Goal: Task Accomplishment & Management: Use online tool/utility

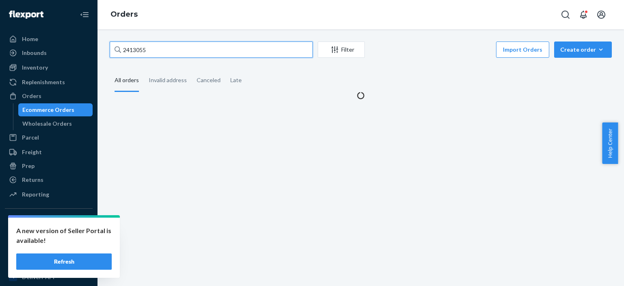
click at [166, 48] on input "2413055" at bounding box center [211, 49] width 203 height 16
type input "2441051"
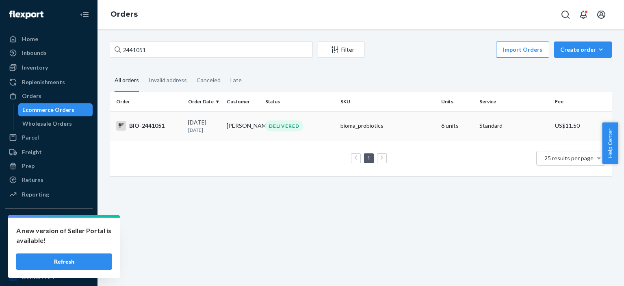
click at [161, 126] on div "BIO-2441051" at bounding box center [148, 126] width 65 height 10
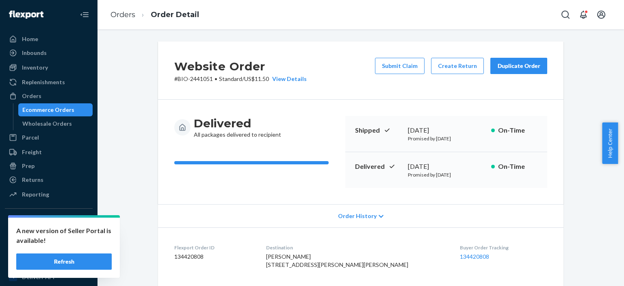
click at [196, 78] on p "# BIO-2441051 • Standard / US$11.50 View Details" at bounding box center [240, 79] width 132 height 8
copy p "2441051"
click at [453, 67] on button "Create Return" at bounding box center [457, 66] width 53 height 16
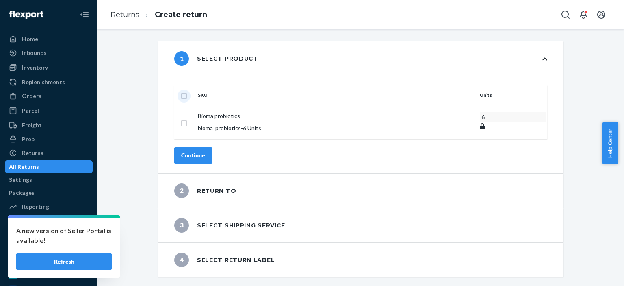
click at [187, 91] on input "checkbox" at bounding box center [184, 95] width 6 height 9
checkbox input "true"
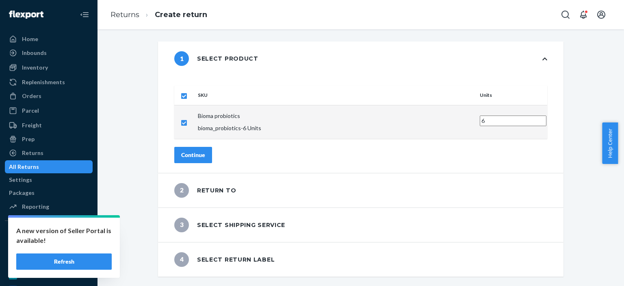
click at [205, 151] on div "Continue" at bounding box center [193, 155] width 24 height 8
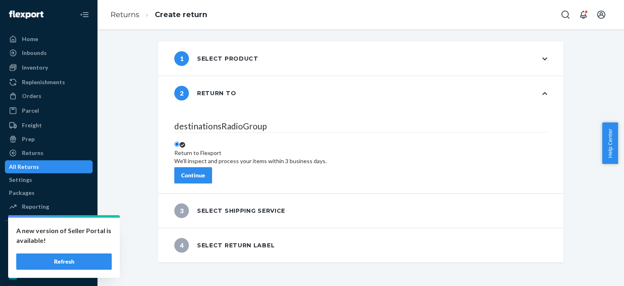
click at [205, 171] on div "Continue" at bounding box center [193, 175] width 24 height 8
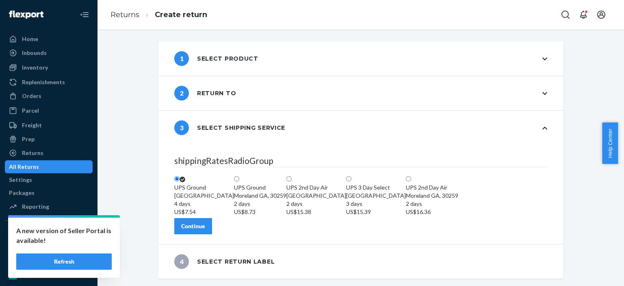
scroll to position [39, 0]
click at [211, 234] on button "Continue" at bounding box center [193, 226] width 38 height 16
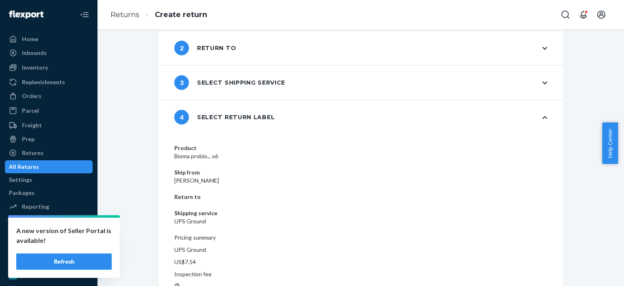
scroll to position [45, 0]
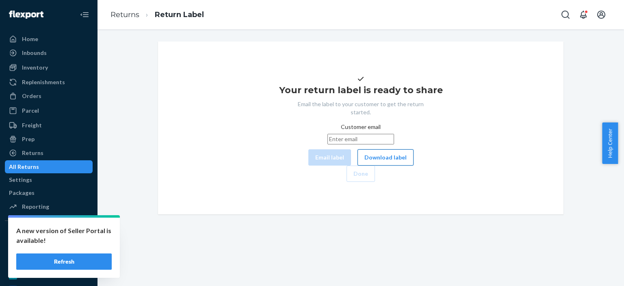
click at [357, 165] on button "Download label" at bounding box center [385, 157] width 56 height 16
